Goal: Task Accomplishment & Management: Manage account settings

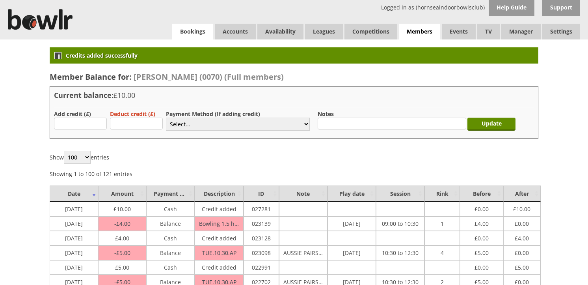
click at [199, 30] on link "Bookings" at bounding box center [192, 32] width 41 height 16
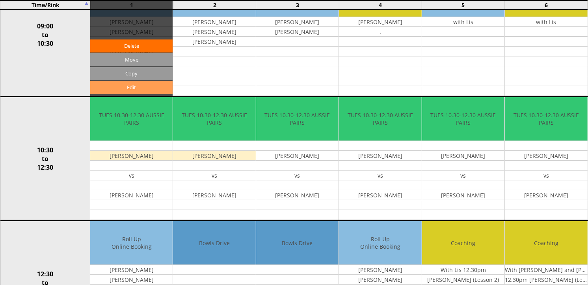
scroll to position [131, 0]
click at [145, 88] on link "Edit" at bounding box center [131, 87] width 82 height 13
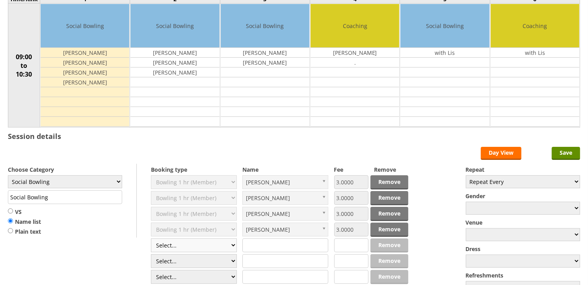
scroll to position [87, 0]
click at [195, 241] on select "Select... Club Competition (Member) Club Competition (Visitor) National (Member…" at bounding box center [194, 245] width 86 height 14
select select "1_54"
click at [151, 238] on select "Select... Club Competition (Member) Club Competition (Visitor) National (Member…" at bounding box center [194, 245] width 86 height 14
type input "3.0000"
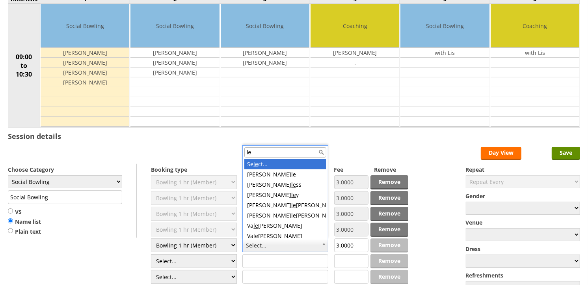
type input "lee"
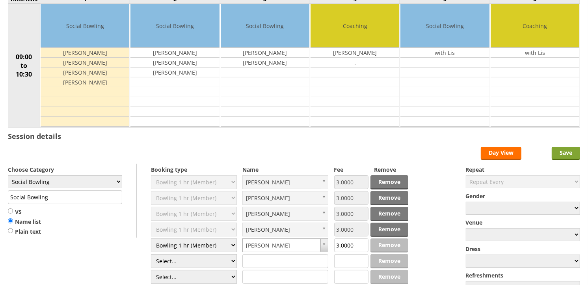
click at [570, 156] on input "Save" at bounding box center [566, 153] width 28 height 13
